Goal: Transaction & Acquisition: Register for event/course

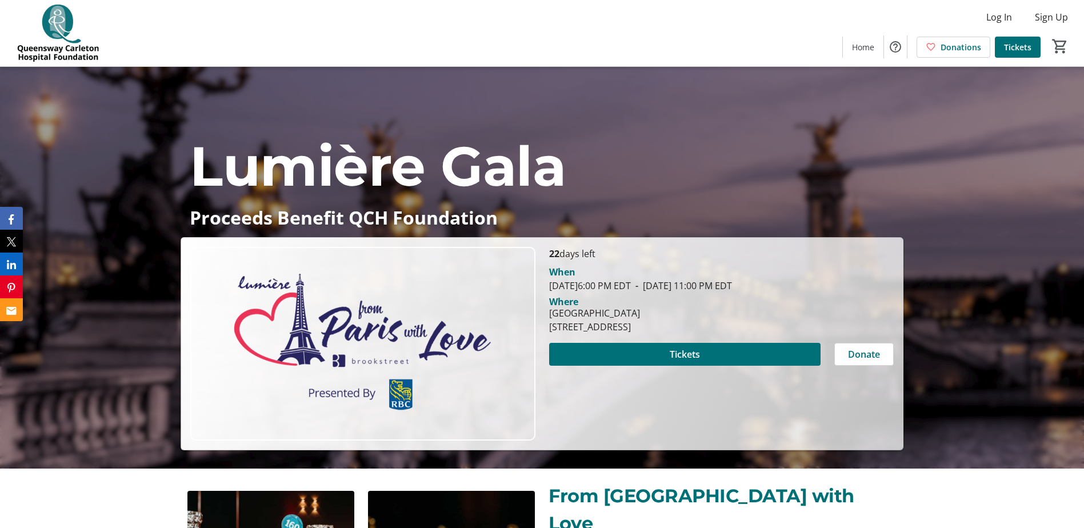
scroll to position [114, 0]
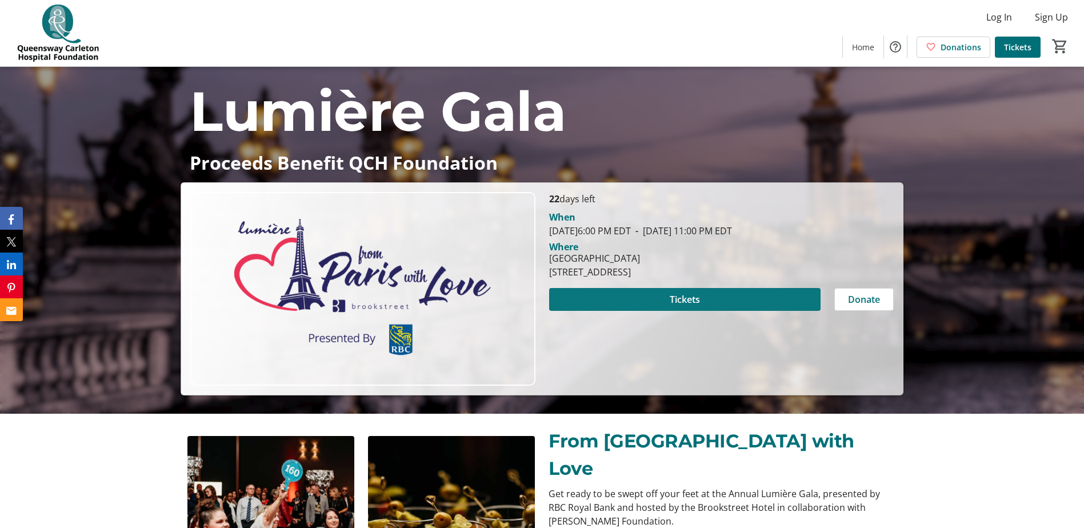
click at [707, 300] on span at bounding box center [684, 299] width 271 height 27
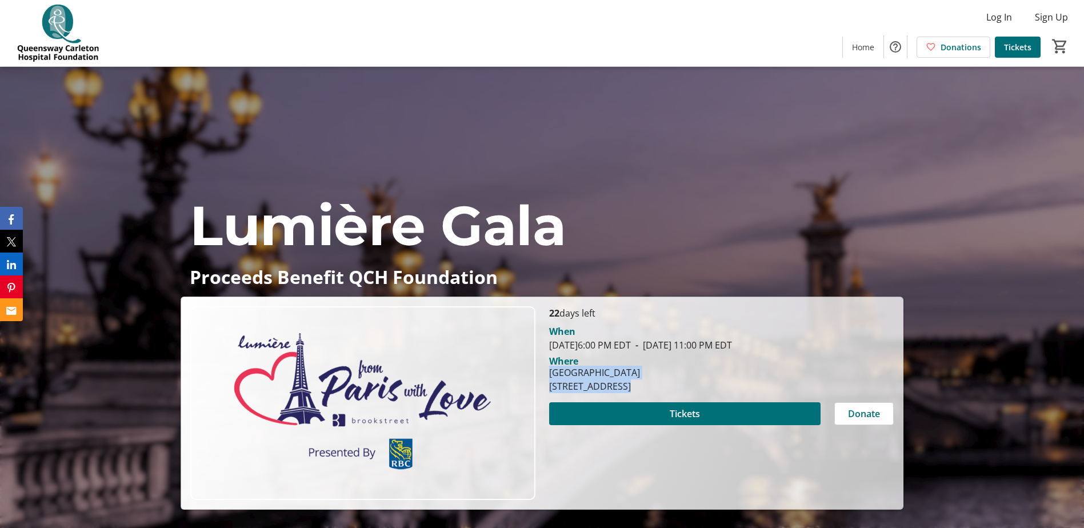
drag, startPoint x: 549, startPoint y: 372, endPoint x: 619, endPoint y: 387, distance: 71.3
click at [619, 387] on div "Brookstreet Hotel 525 Legget Drive, Ottawa, ON K2K 2W2" at bounding box center [594, 379] width 105 height 27
copy div "Brookstreet Hotel 525 Legget Drive"
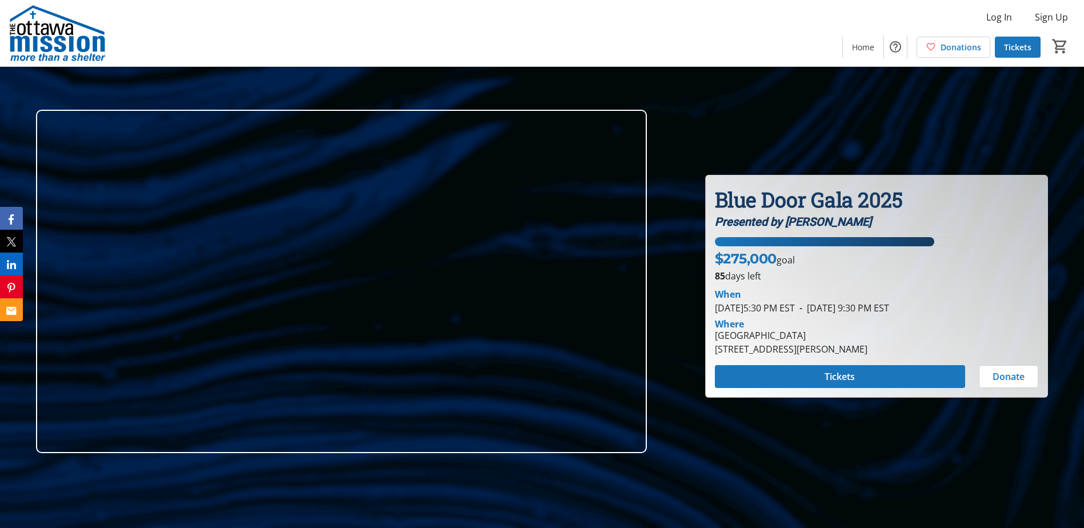
scroll to position [67, 0]
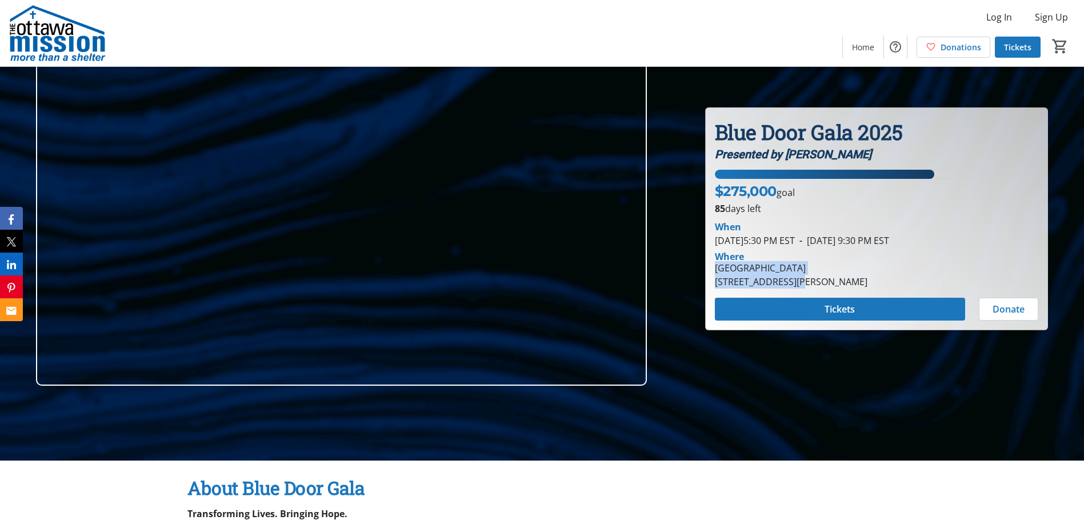
drag, startPoint x: 714, startPoint y: 267, endPoint x: 794, endPoint y: 281, distance: 81.2
click at [794, 281] on div "Infinity Convention Centre 2901 Gibford Drive, Ottawa, ON K1V 2L9" at bounding box center [791, 274] width 166 height 27
copy div "Infinity Convention Centre 2901 Gibford Drive"
click at [793, 239] on span "November 6, 2025 5:30 PM EST" at bounding box center [755, 240] width 80 height 13
drag, startPoint x: 829, startPoint y: 240, endPoint x: 711, endPoint y: 243, distance: 117.8
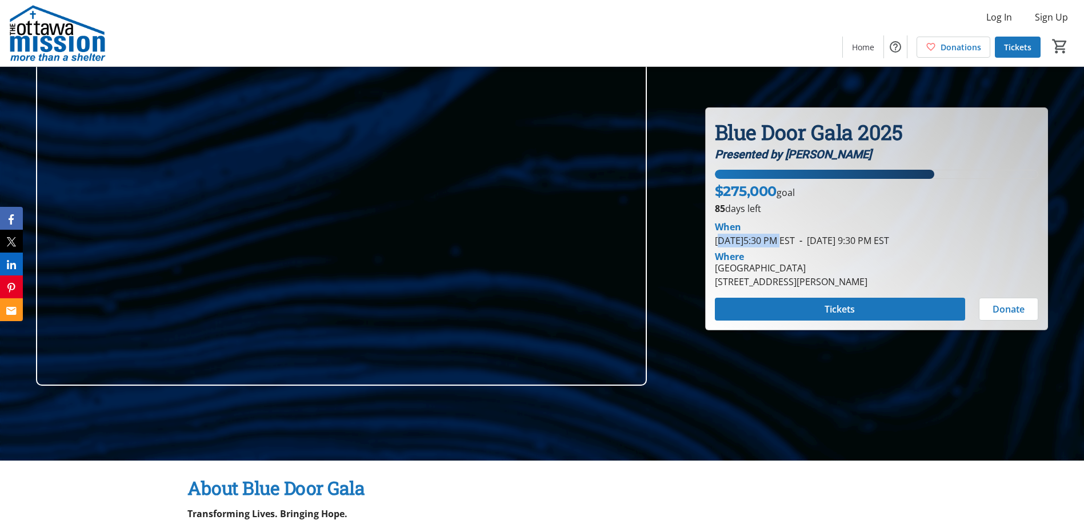
click at [711, 243] on div "When November 6, 2025 5:30 PM EST - November 6, 2025 9:30 PM EST" at bounding box center [876, 231] width 337 height 32
copy span "November 6, 2025 5:30 PM"
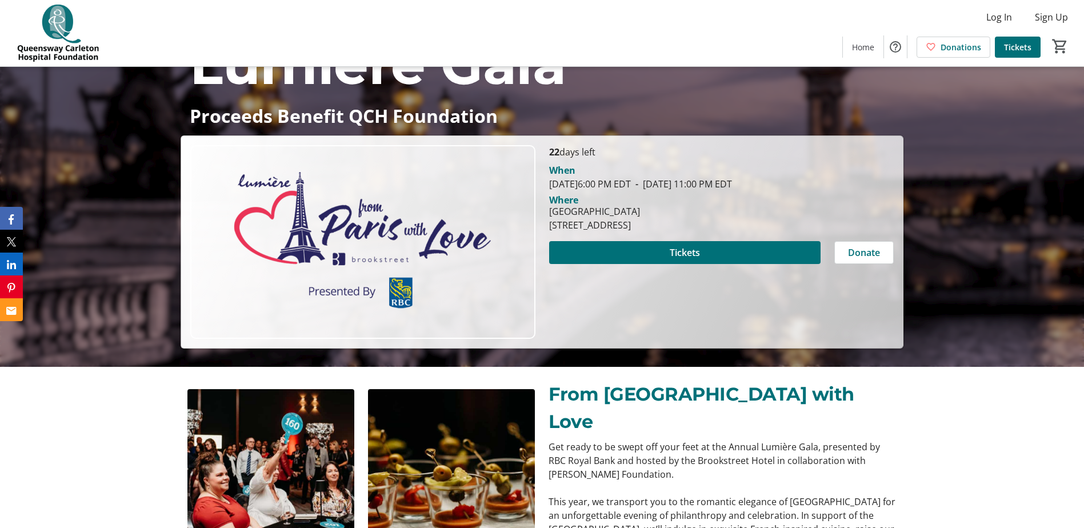
scroll to position [95, 0]
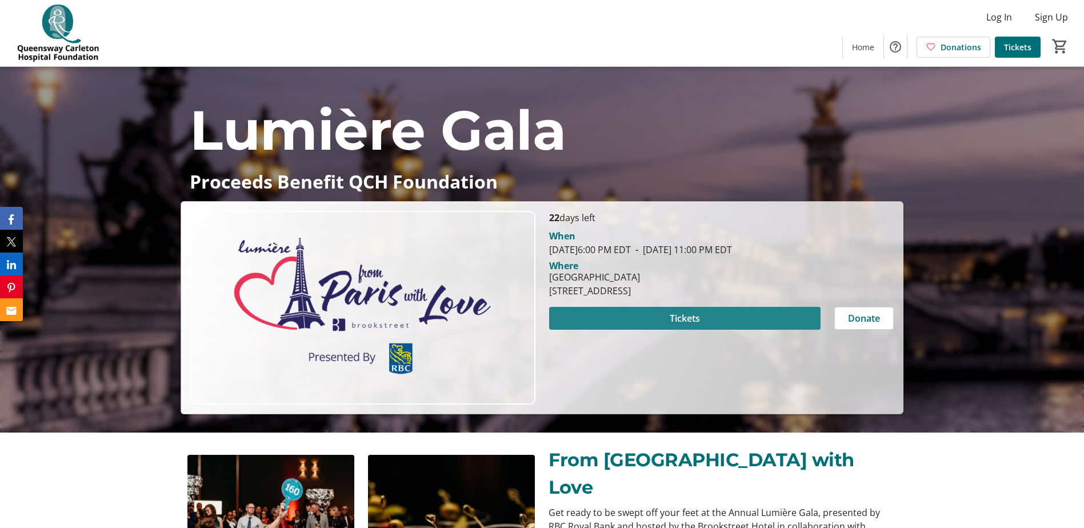
click at [755, 319] on span at bounding box center [684, 318] width 271 height 27
